Goal: Navigation & Orientation: Understand site structure

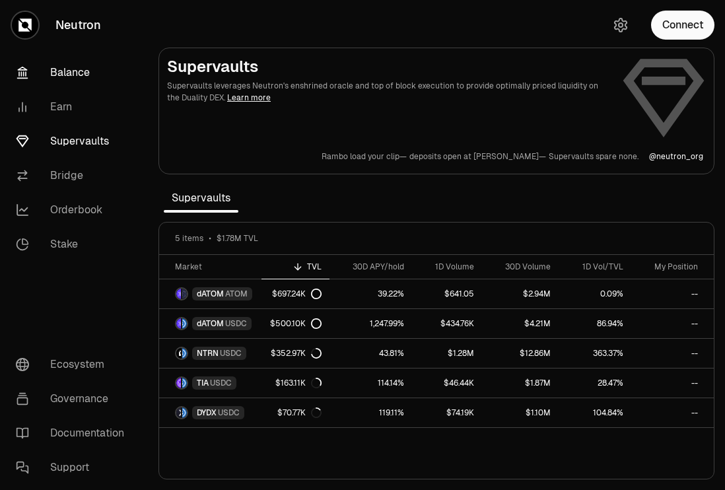
click at [83, 75] on link "Balance" at bounding box center [73, 72] width 137 height 34
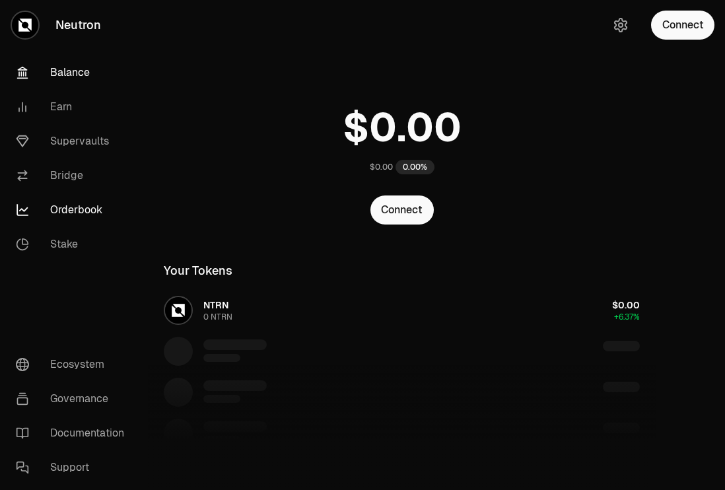
click at [81, 216] on link "Orderbook" at bounding box center [73, 210] width 137 height 34
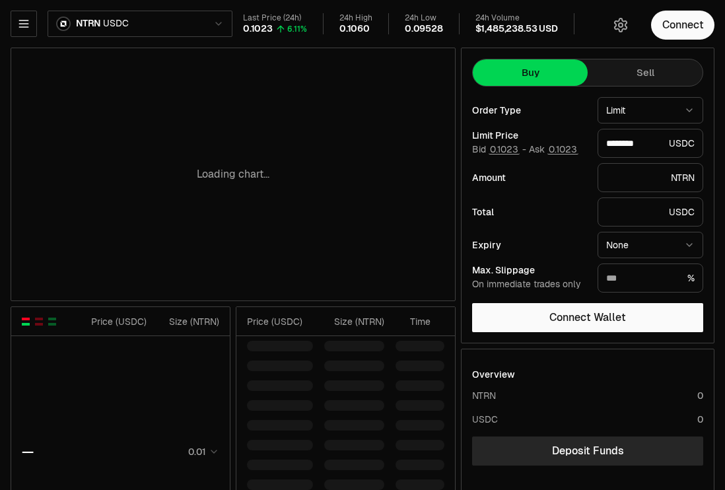
type input "********"
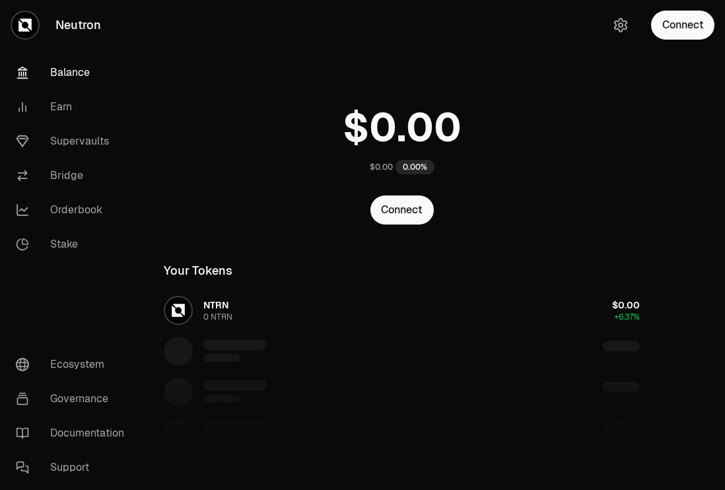
click at [71, 69] on link "Balance" at bounding box center [73, 72] width 137 height 34
click at [67, 106] on link "Earn" at bounding box center [73, 107] width 137 height 34
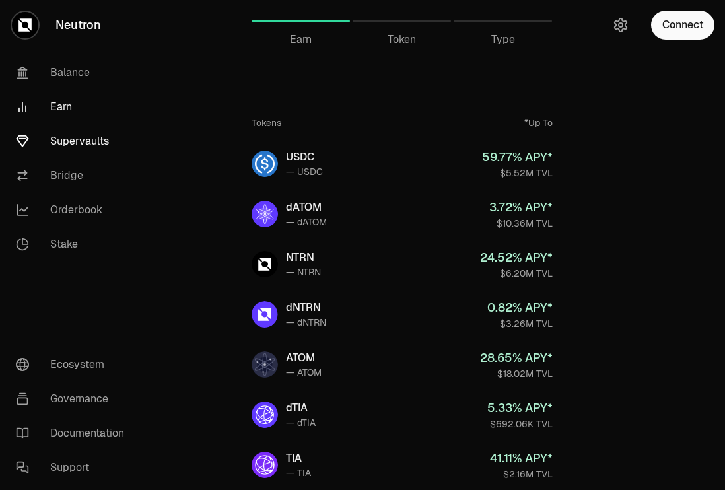
click at [74, 134] on link "Supervaults" at bounding box center [73, 141] width 137 height 34
